Goal: Find specific page/section: Find specific page/section

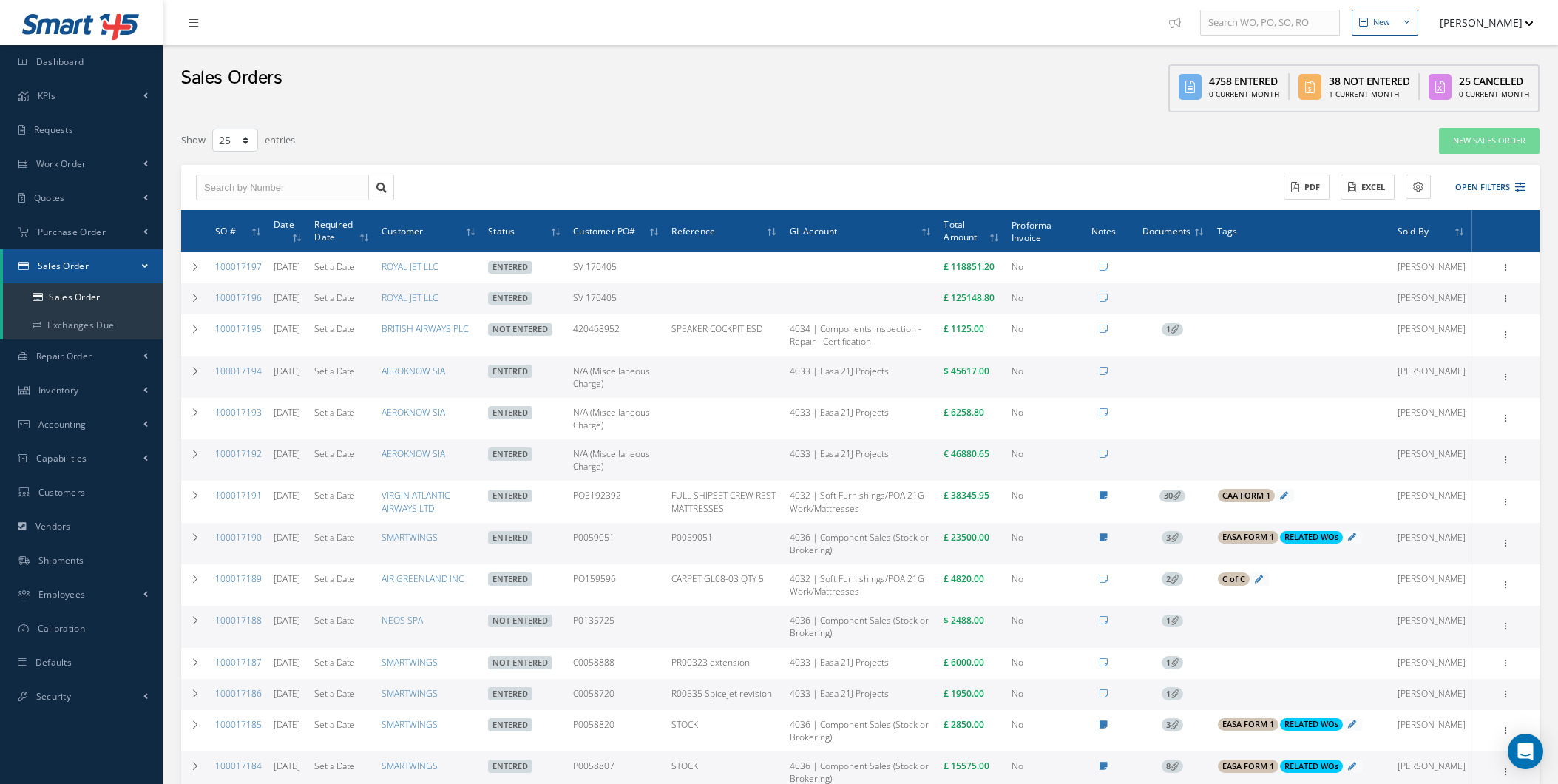
select select "25"
click at [67, 71] on link "Dashboard" at bounding box center [81, 62] width 163 height 34
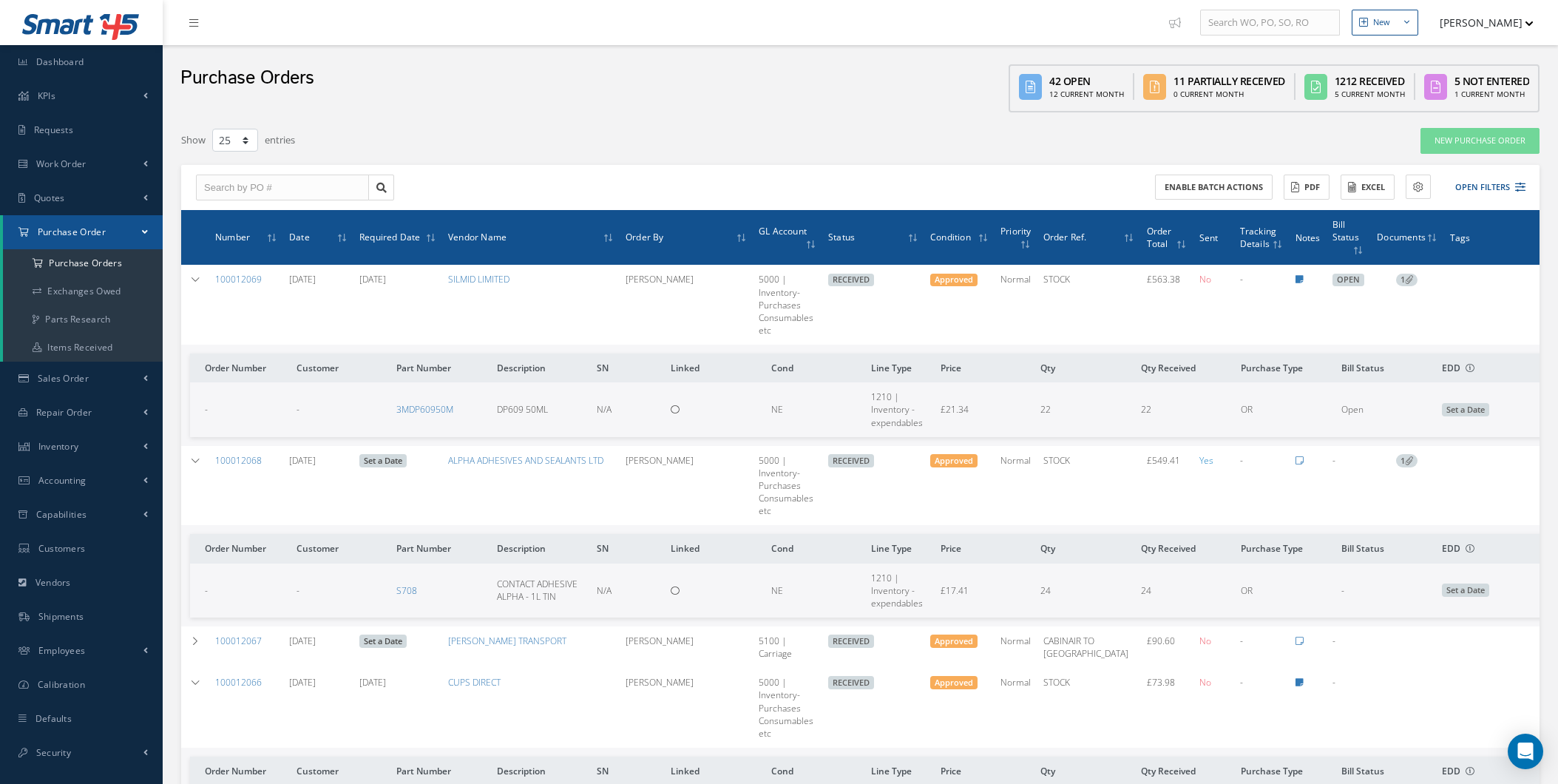
select select "25"
click at [1482, 26] on button "[PERSON_NAME]" at bounding box center [1480, 22] width 108 height 29
click at [1443, 49] on link "Administration" at bounding box center [1474, 49] width 118 height 25
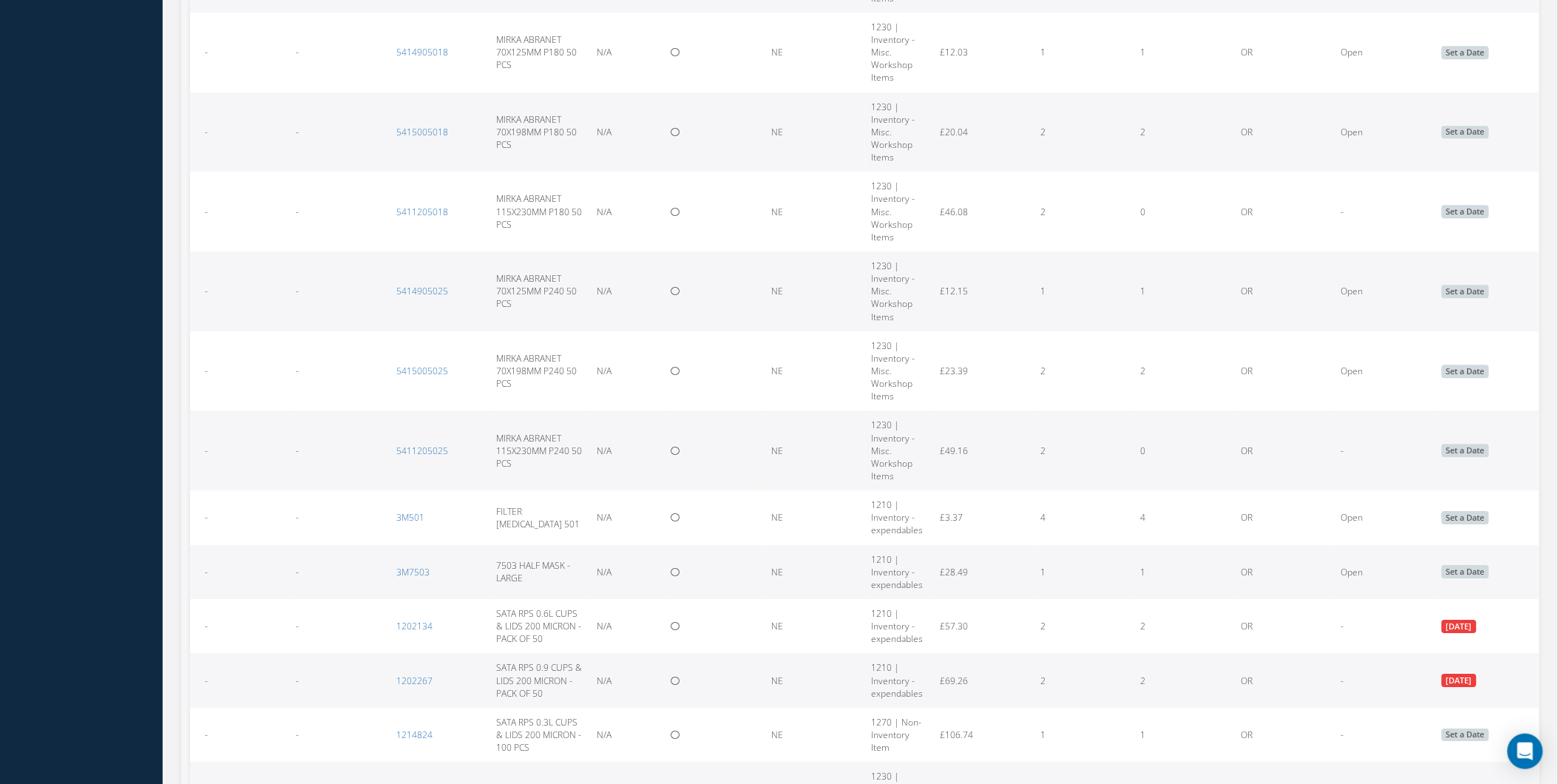
scroll to position [1260, 0]
